Goal: Information Seeking & Learning: Learn about a topic

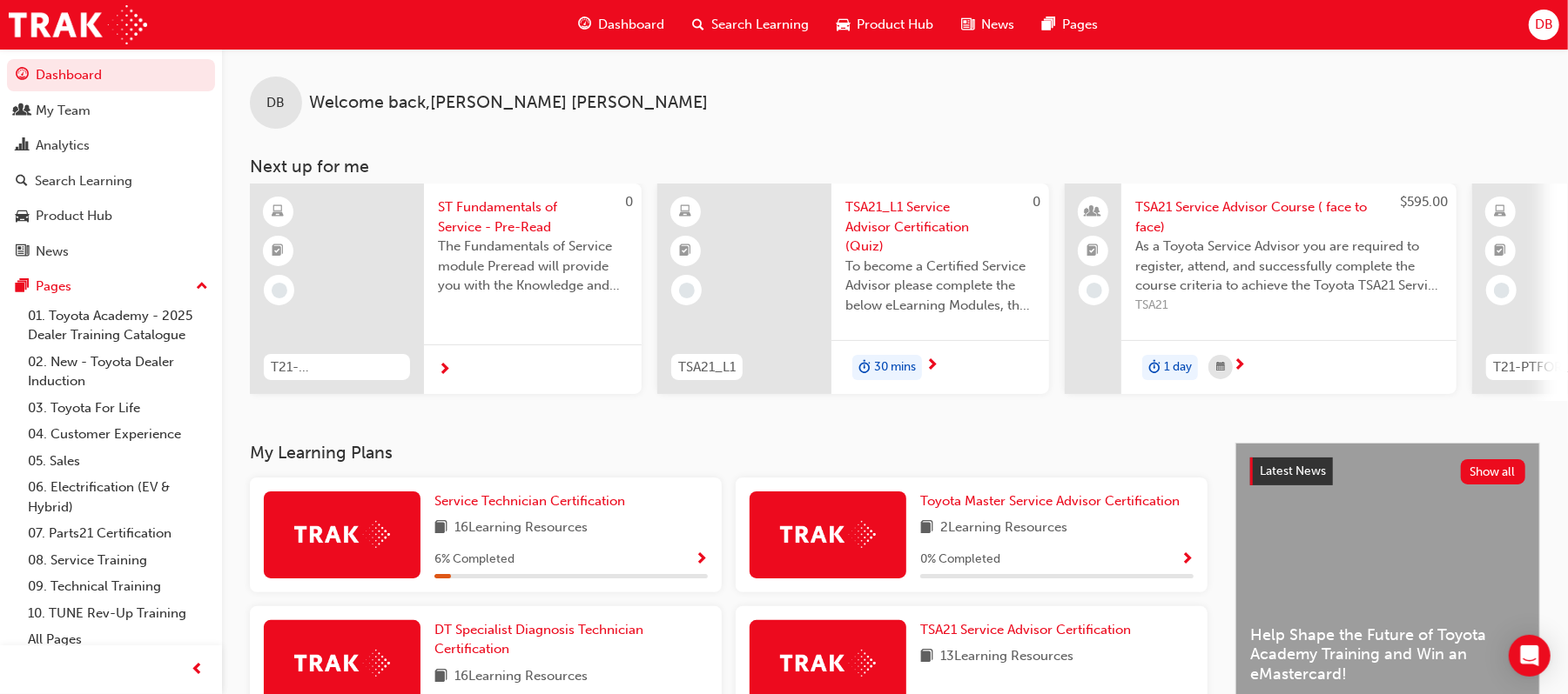
click at [744, 15] on span "Search Learning" at bounding box center [760, 24] width 97 height 20
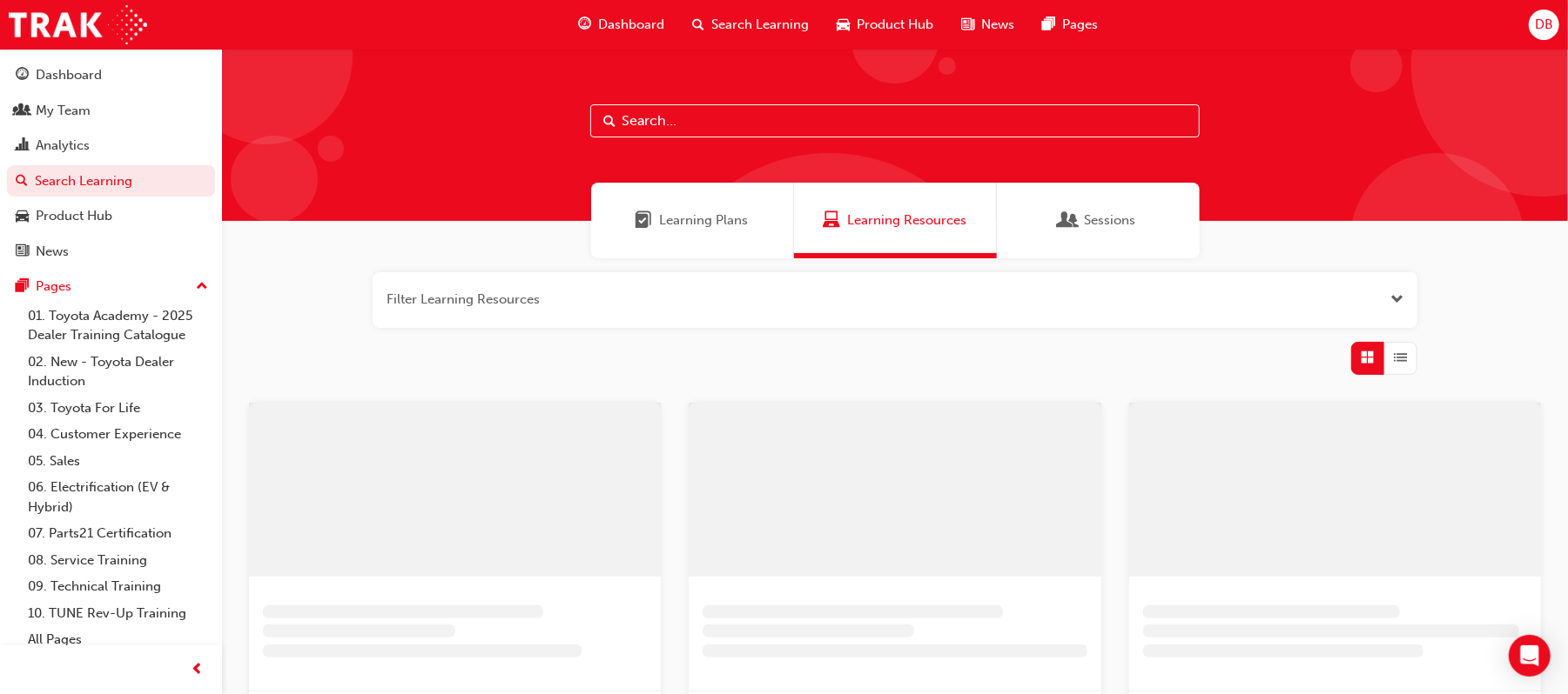
click at [693, 123] on input "text" at bounding box center [895, 120] width 610 height 33
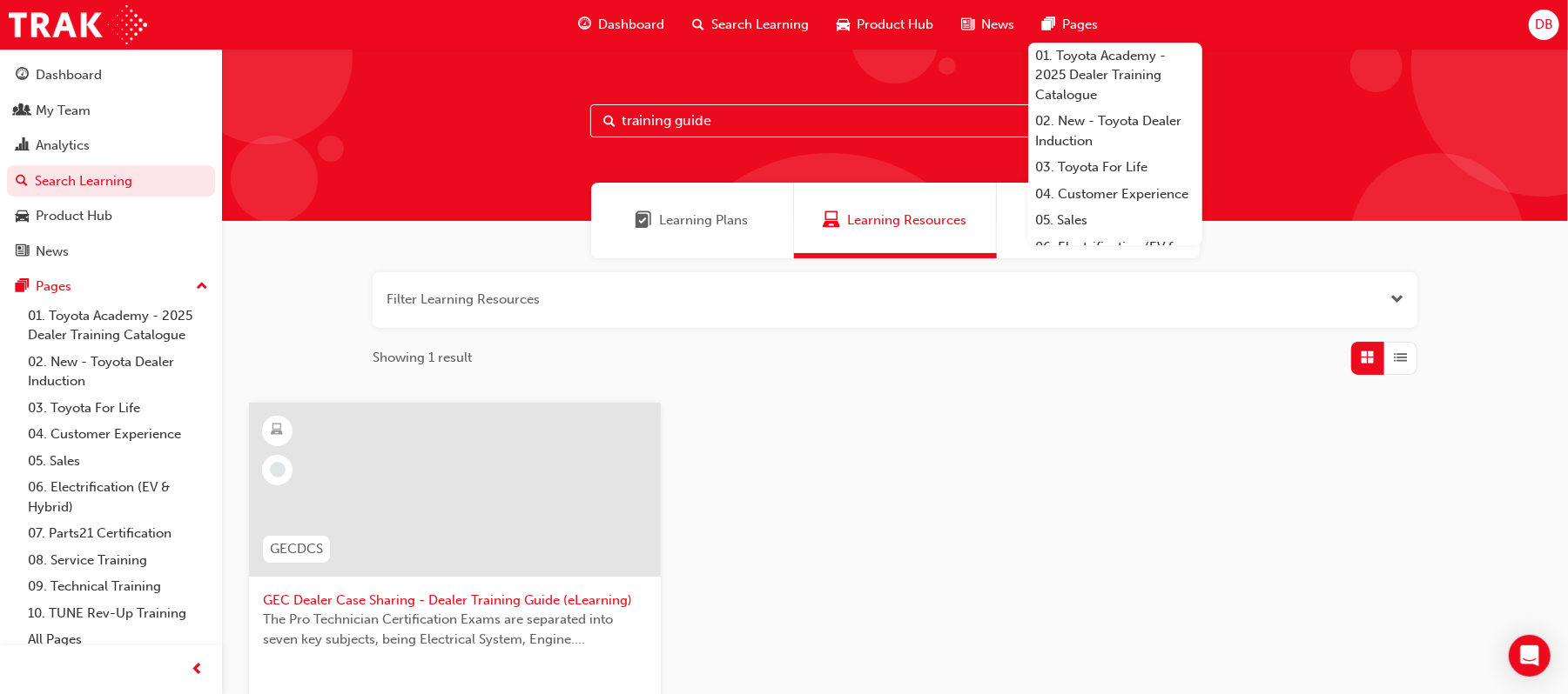
type input "training guide"
